Goal: Transaction & Acquisition: Purchase product/service

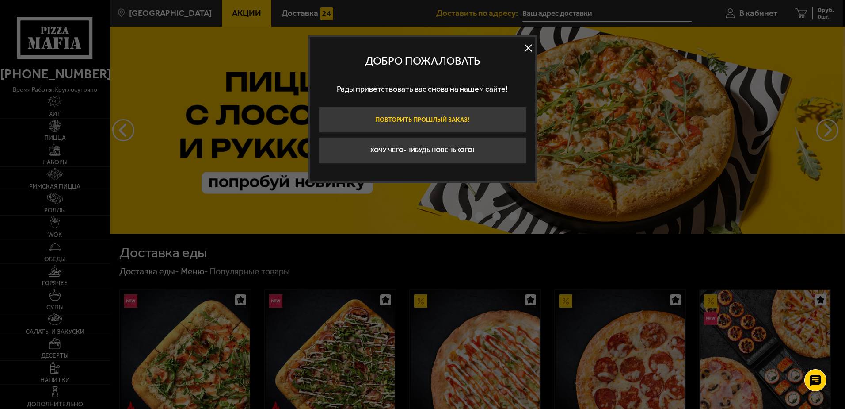
click at [409, 118] on button "Повторить прошлый заказ!" at bounding box center [423, 120] width 208 height 27
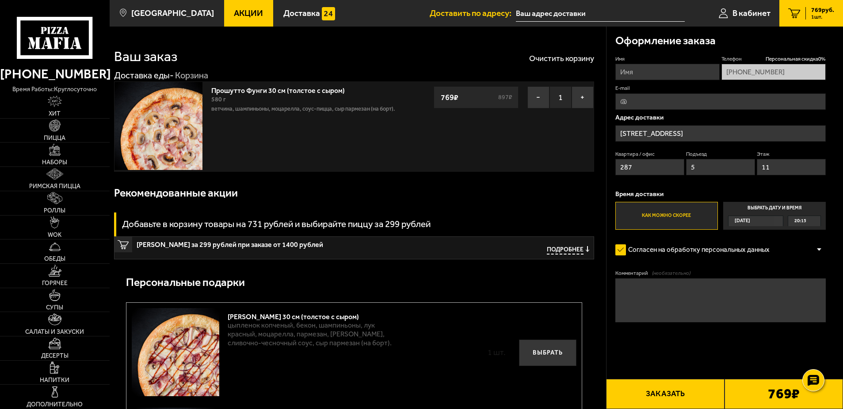
click at [641, 70] on input "Имя" at bounding box center [667, 72] width 104 height 16
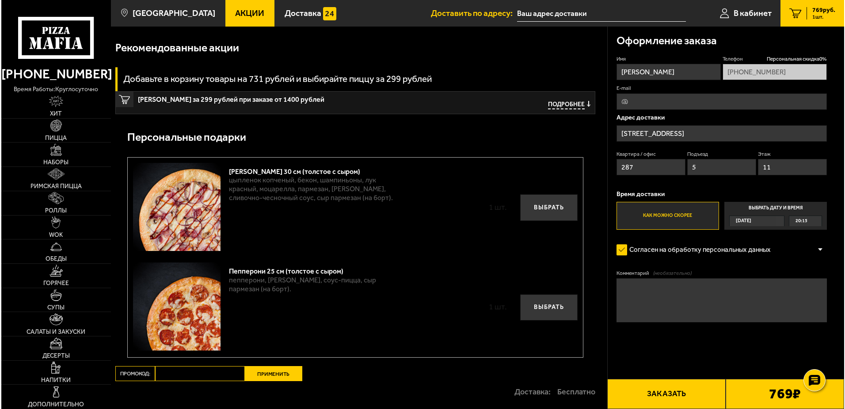
scroll to position [177, 0]
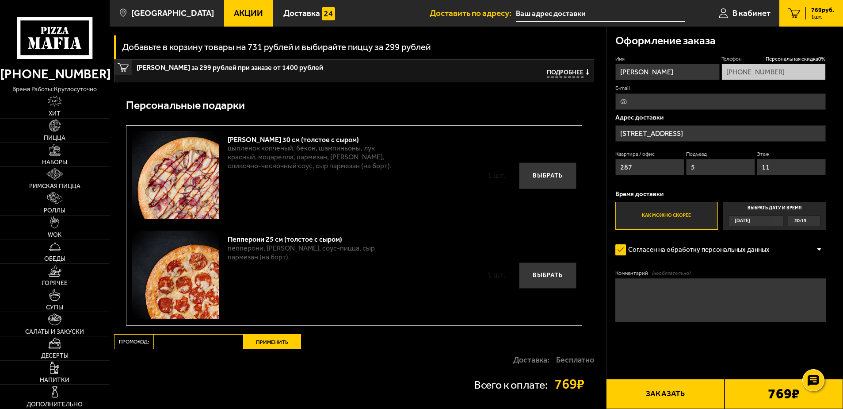
type input "Игорь"
click at [670, 393] on button "Заказать" at bounding box center [665, 393] width 118 height 30
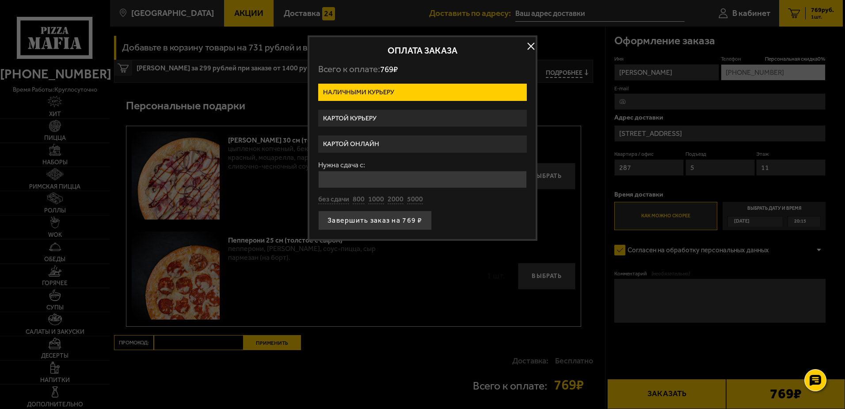
click at [337, 143] on label "Картой онлайн" at bounding box center [422, 143] width 209 height 17
click at [0, 0] on input "Картой онлайн" at bounding box center [0, 0] width 0 height 0
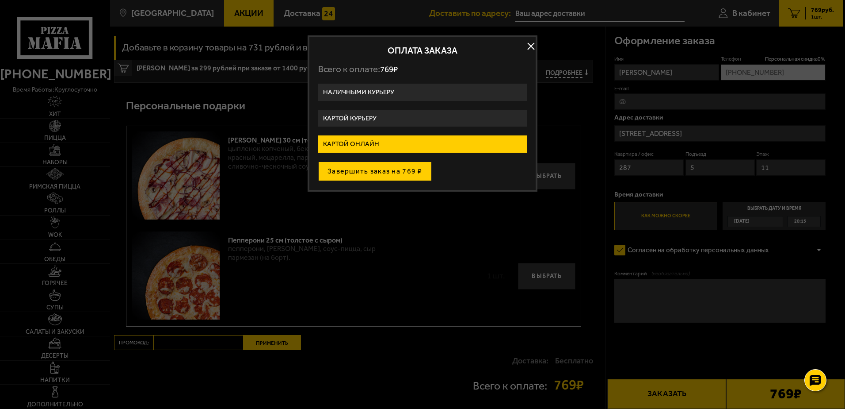
click at [345, 169] on button "Завершить заказ на 769 ₽" at bounding box center [375, 170] width 114 height 19
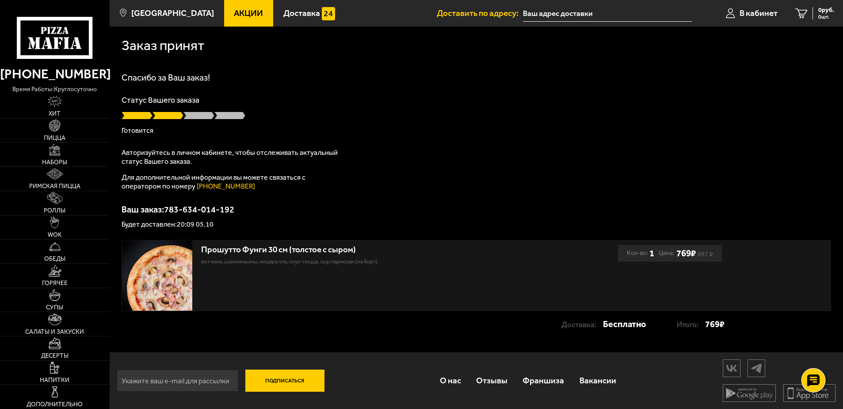
click at [816, 383] on use at bounding box center [813, 380] width 13 height 12
click at [816, 383] on use at bounding box center [814, 380] width 8 height 8
